Goal: Information Seeking & Learning: Learn about a topic

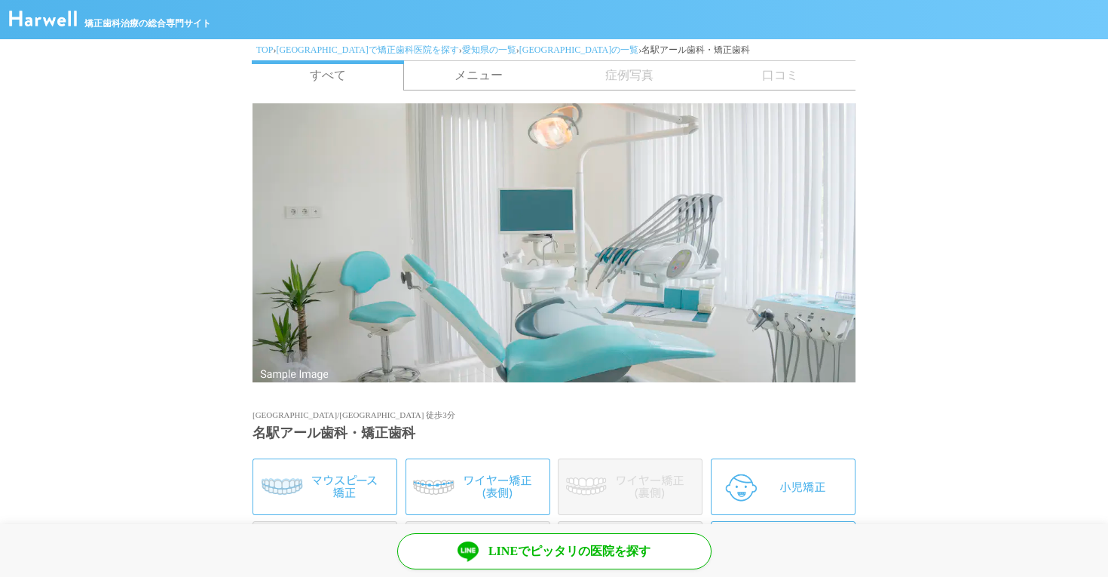
click at [340, 47] on link "愛知県で矯正歯科医院を探す" at bounding box center [367, 49] width 182 height 11
click at [253, 50] on div "TOP › 愛知県で矯正歯科医院を探す › 愛知県の一覧 › 名古屋市の一覧 › 名駅アール歯科・矯正歯科" at bounding box center [554, 49] width 603 height 21
click at [462, 52] on link "愛知県の一覧" at bounding box center [489, 49] width 54 height 11
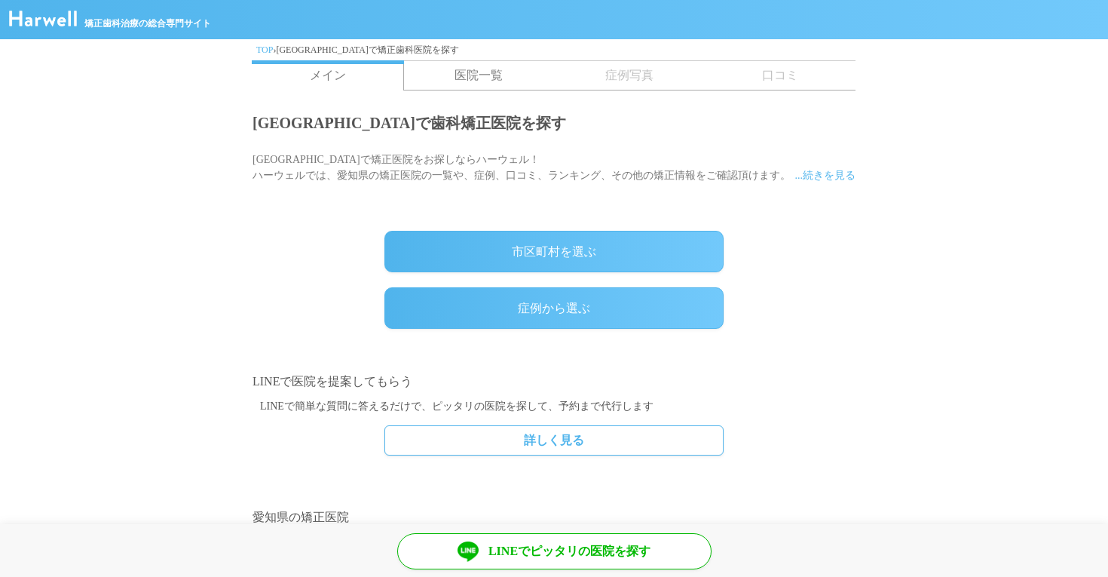
click at [54, 14] on img at bounding box center [43, 19] width 68 height 16
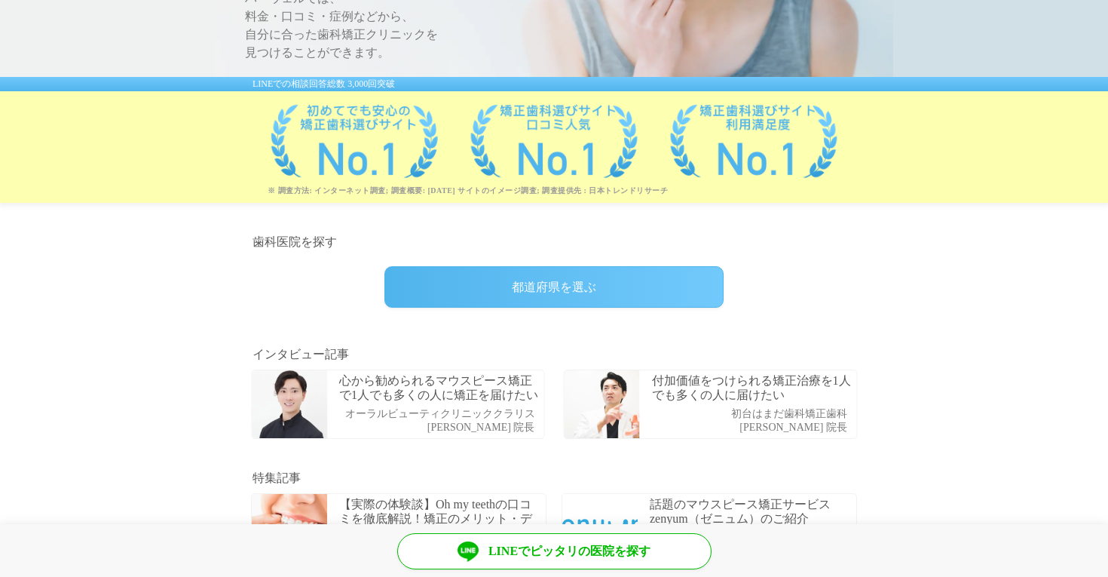
scroll to position [316, 0]
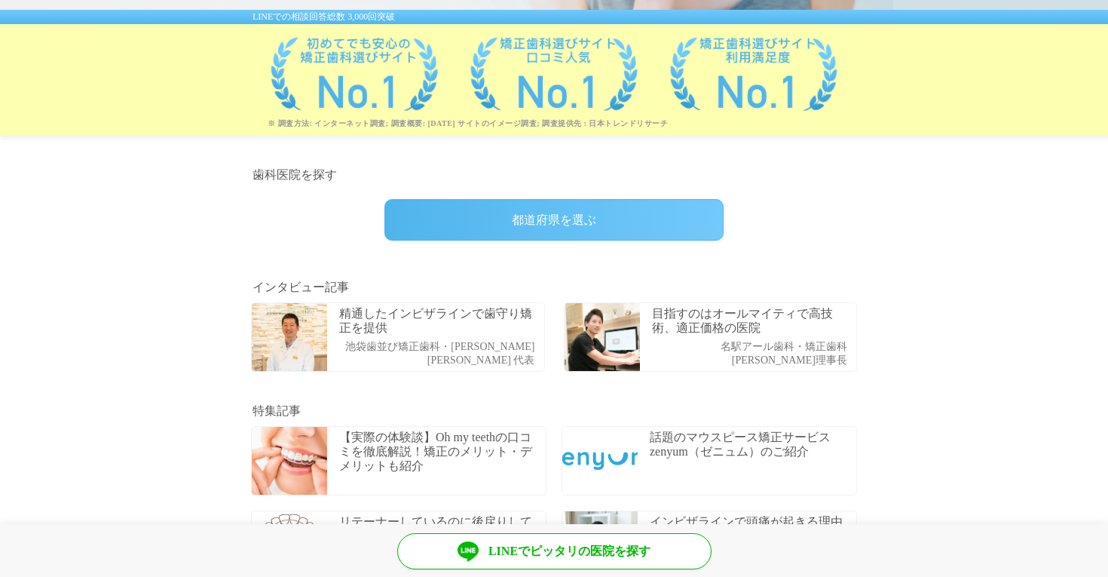
click at [685, 334] on p "目指すのはオールマイティで高技術、適正価格の医院" at bounding box center [752, 320] width 201 height 29
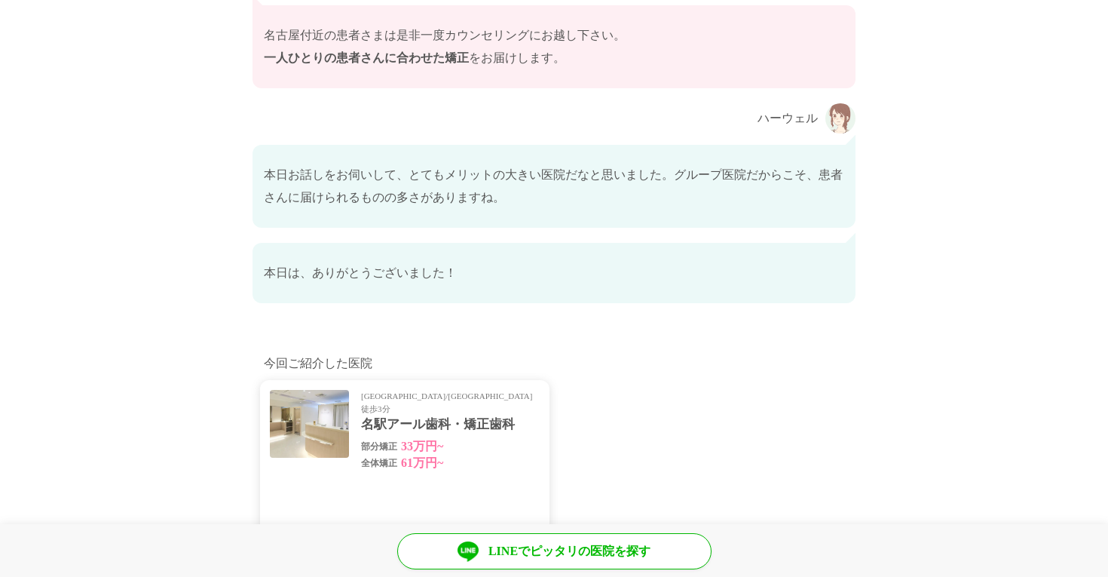
scroll to position [9115, 0]
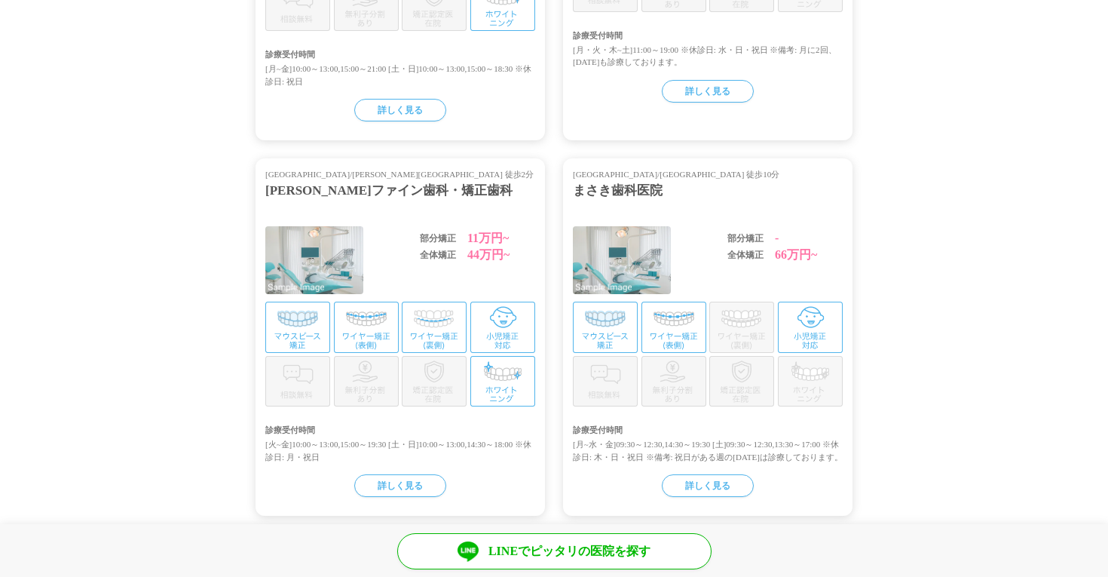
scroll to position [1762, 0]
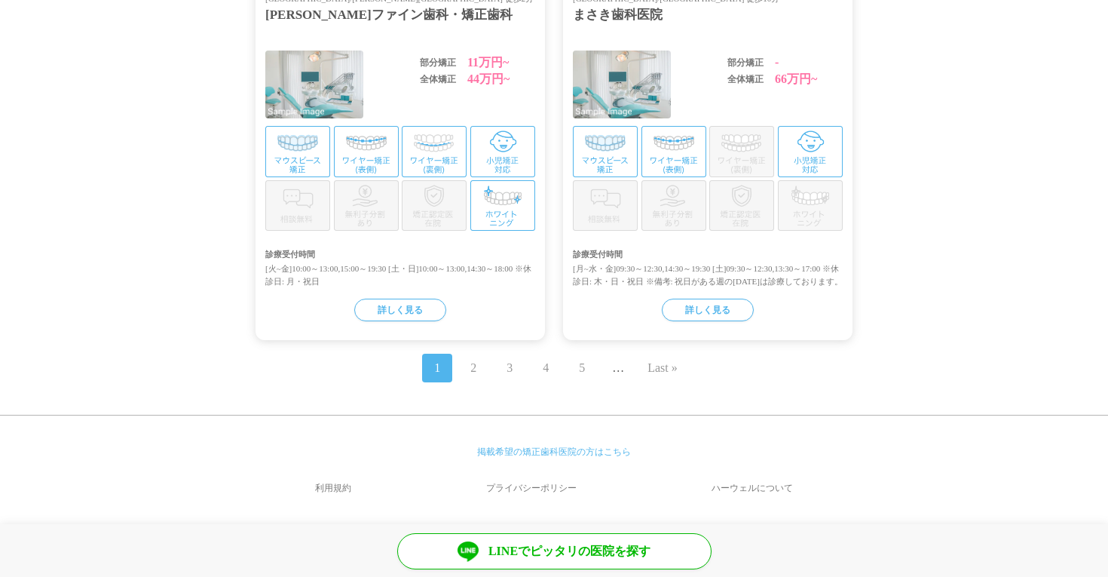
click at [473, 366] on link "2" at bounding box center [473, 368] width 6 height 18
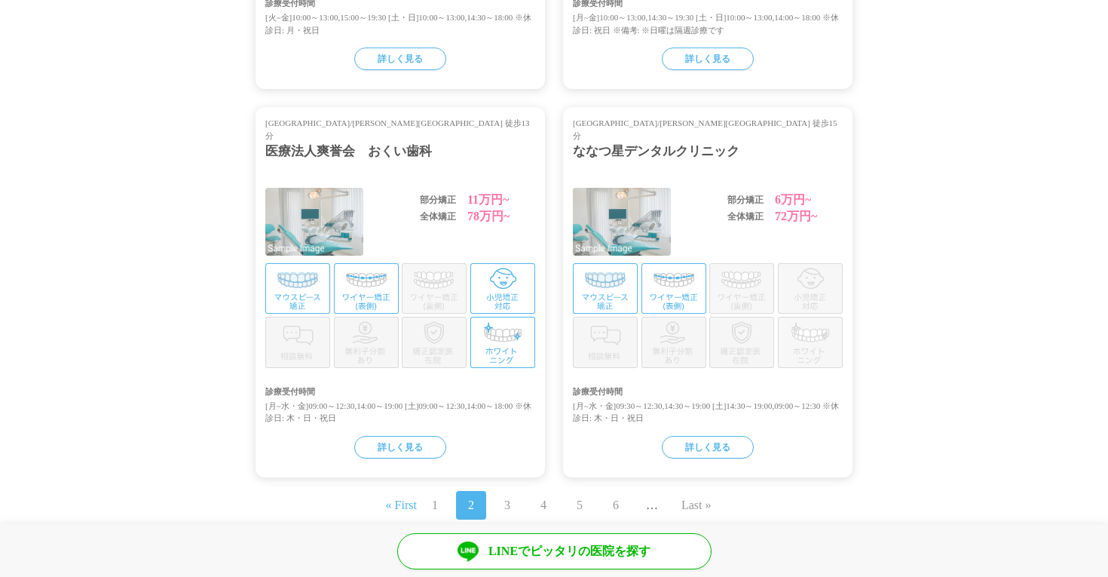
scroll to position [1749, 0]
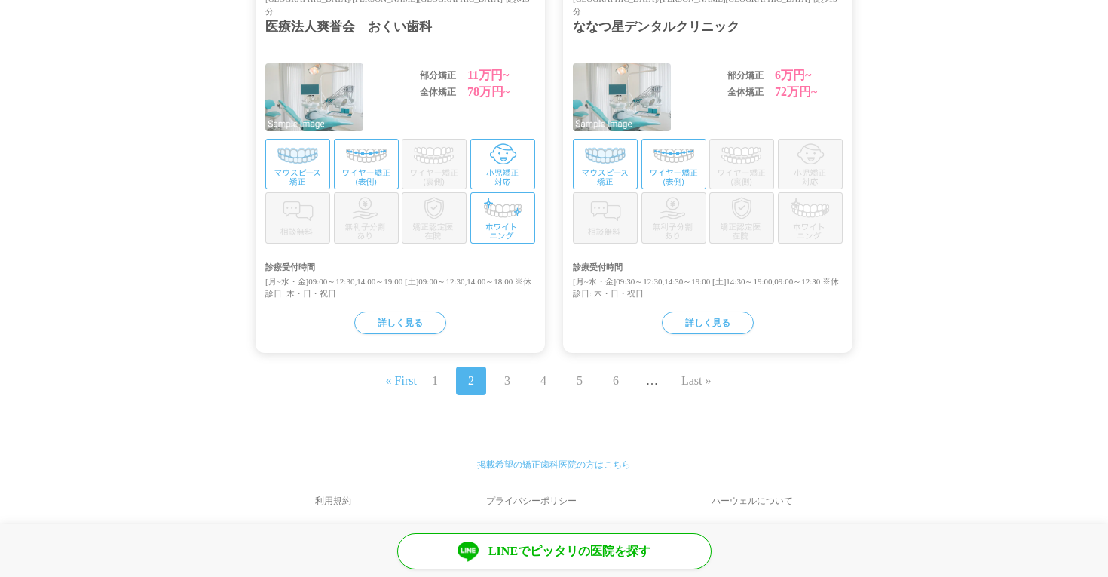
click at [507, 372] on link "3" at bounding box center [507, 381] width 6 height 18
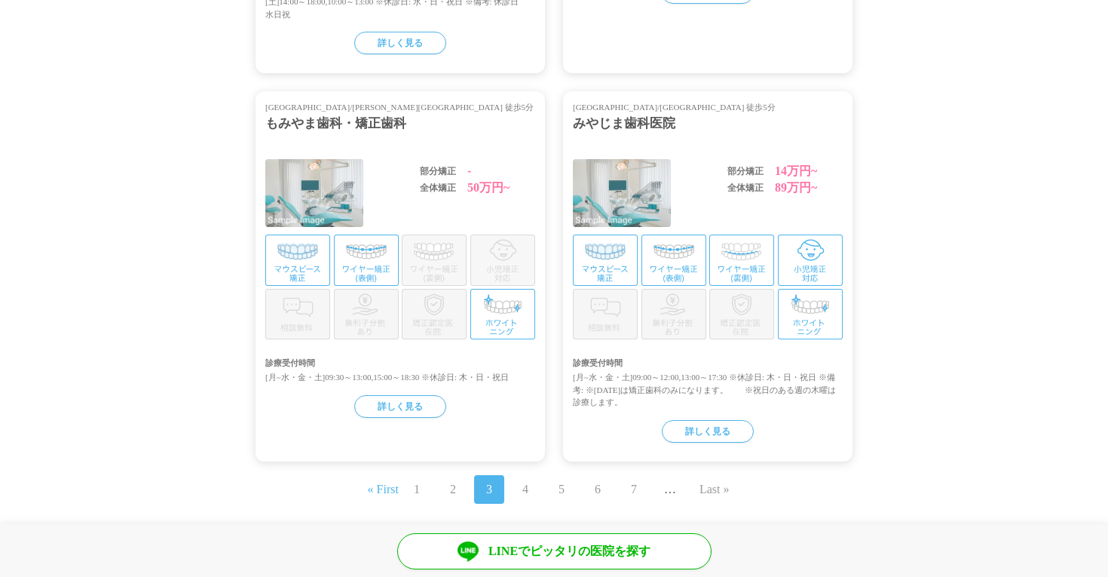
scroll to position [1774, 0]
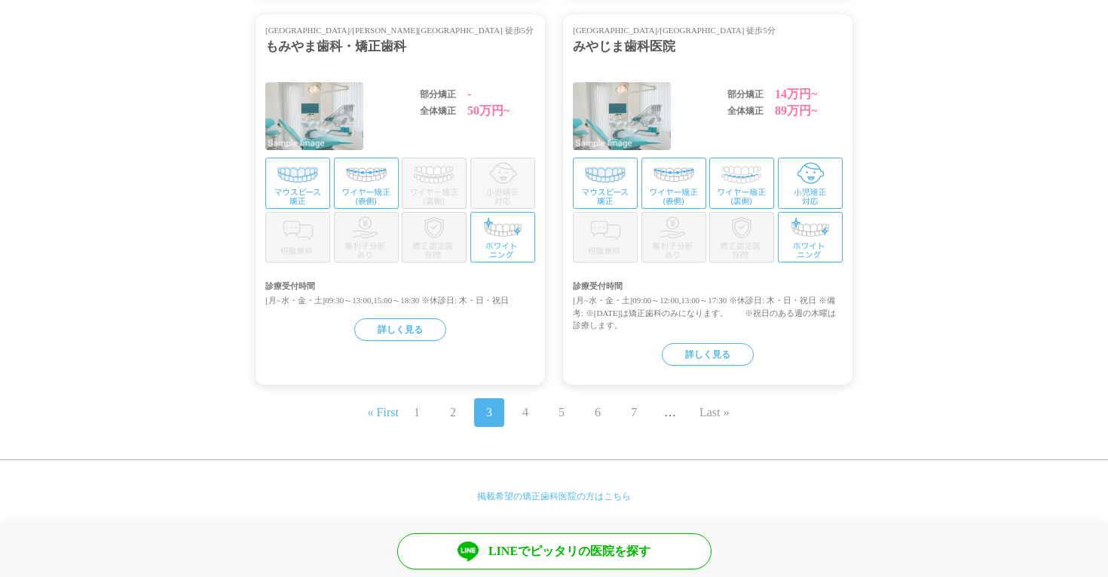
click at [633, 403] on link "7" at bounding box center [634, 412] width 6 height 18
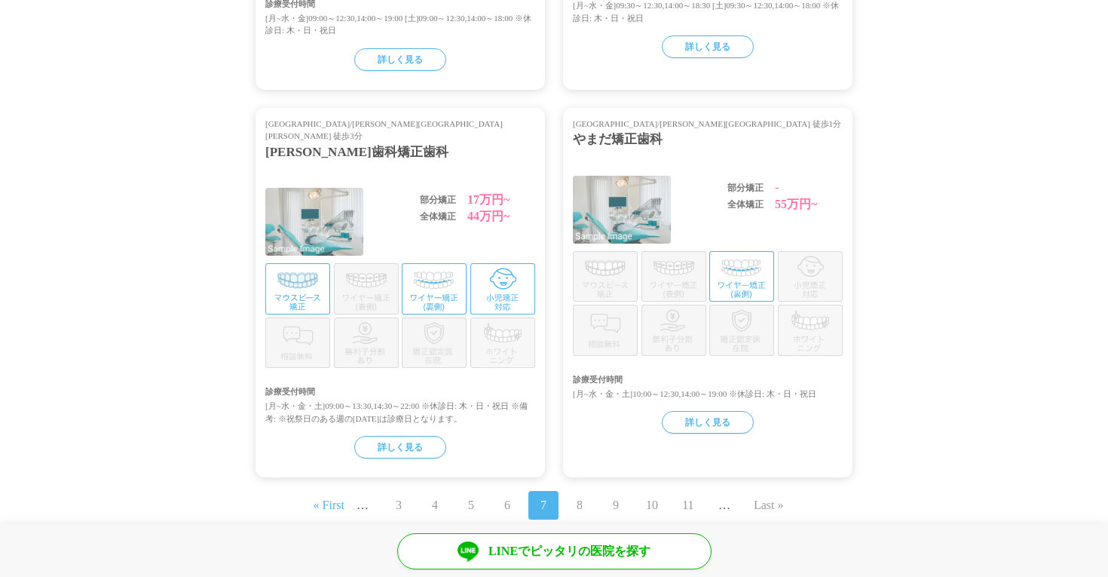
scroll to position [1749, 0]
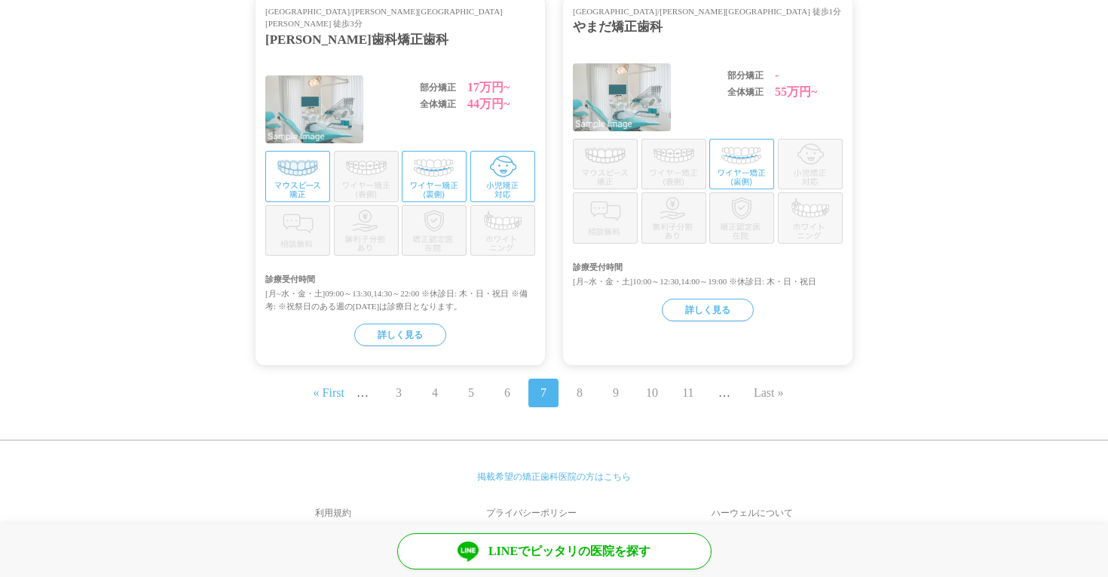
click at [689, 384] on link "11" at bounding box center [687, 393] width 11 height 18
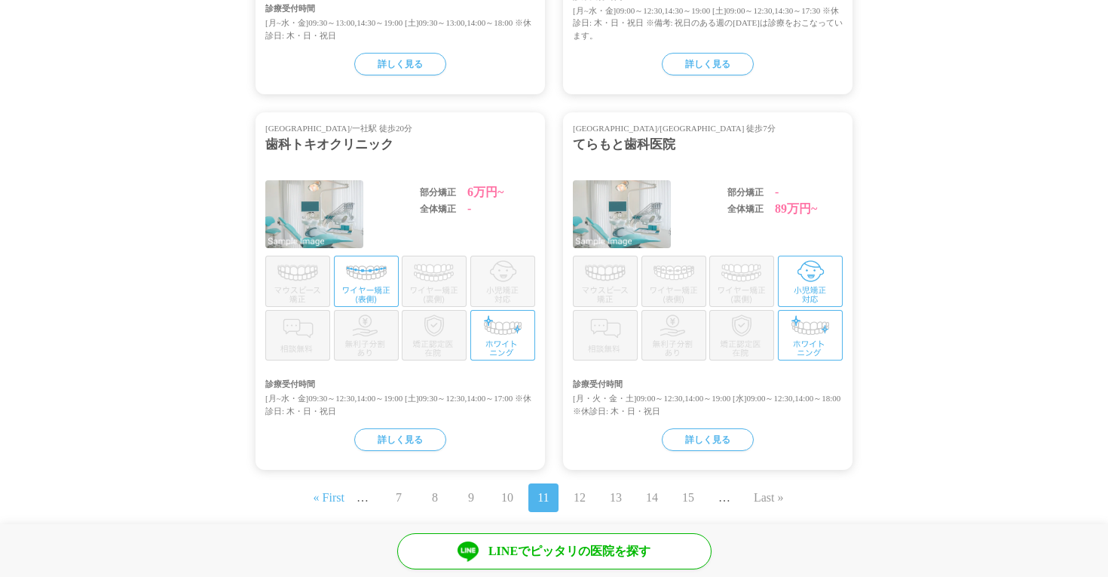
scroll to position [1774, 0]
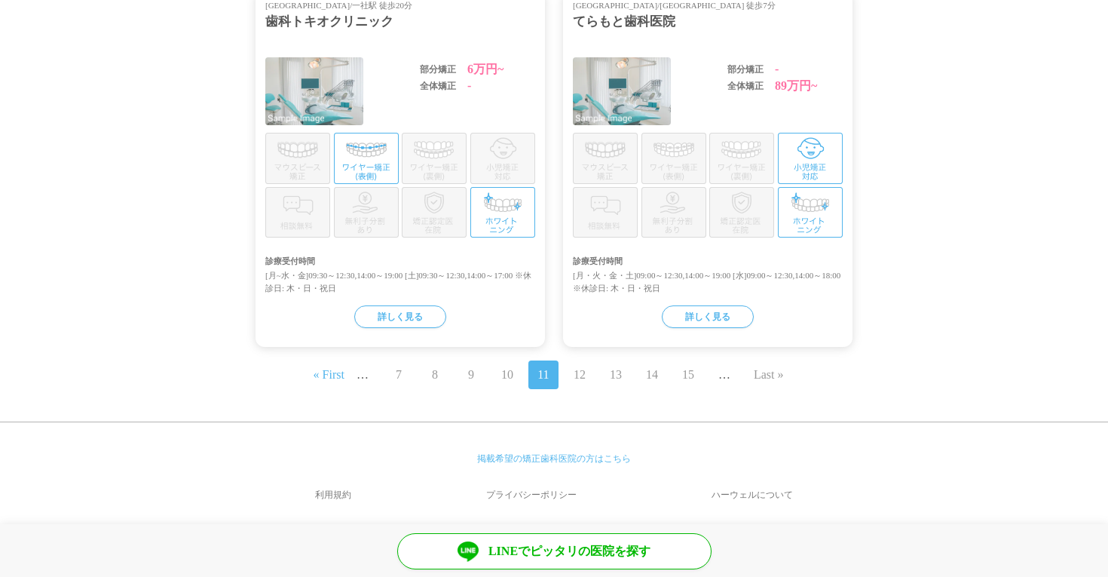
click at [692, 366] on link "15" at bounding box center [688, 375] width 12 height 18
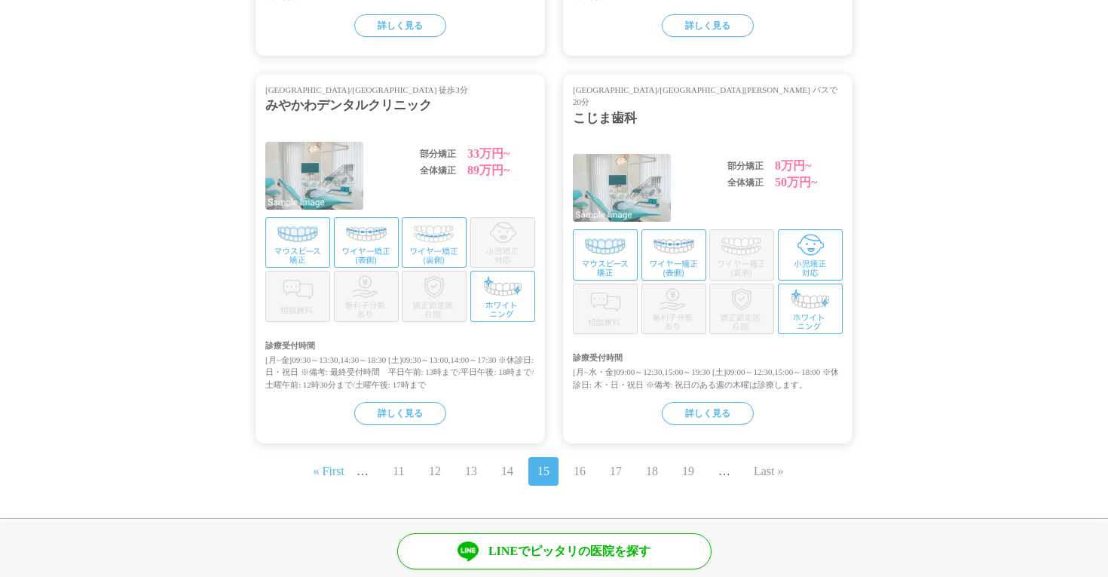
scroll to position [1767, 0]
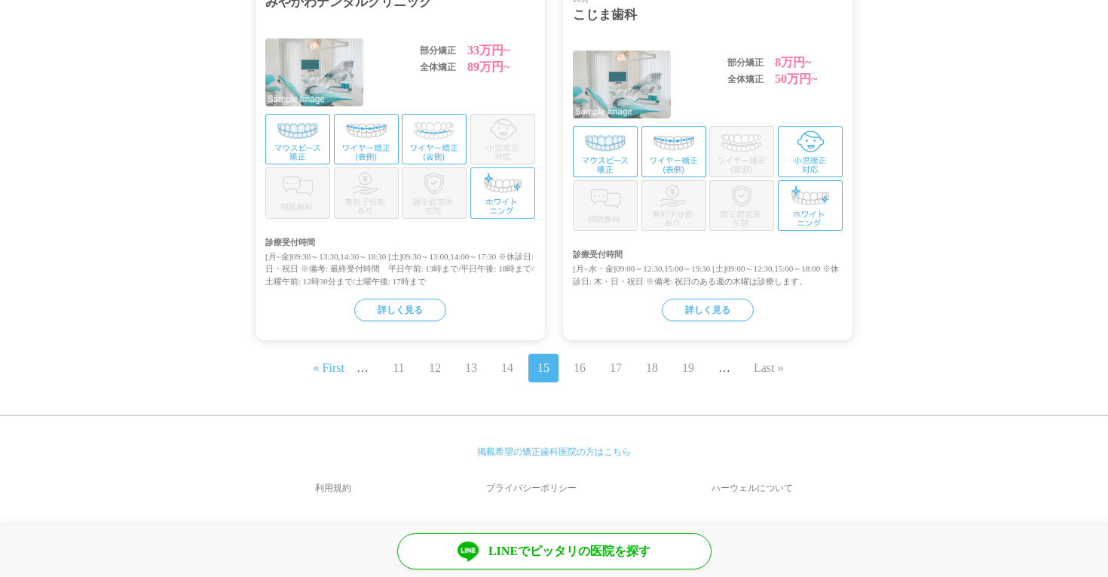
click at [782, 367] on link "Last »" at bounding box center [769, 368] width 30 height 18
